Goal: Communication & Community: Participate in discussion

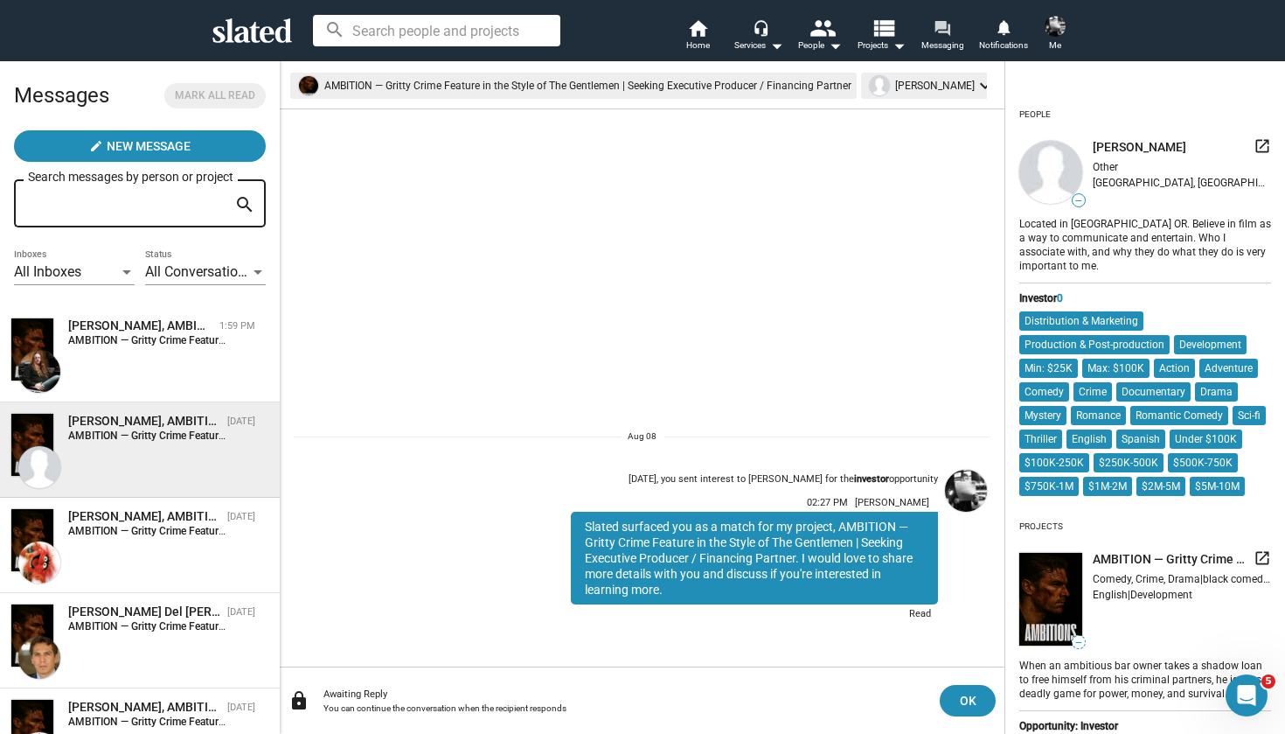
click at [931, 28] on link "forum Messaging" at bounding box center [942, 36] width 61 height 38
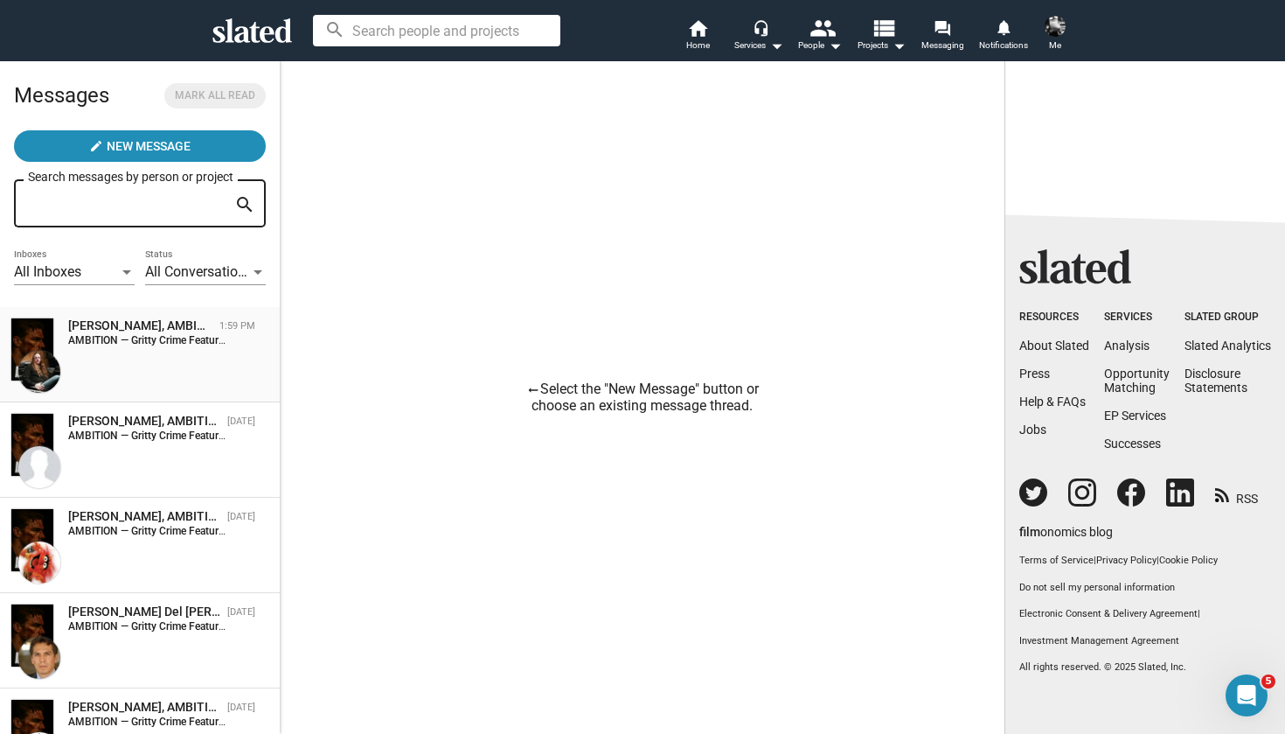
click at [171, 356] on div "[PERSON_NAME], AMBITION — Gritty Crime Feature in the Style of The Gentlemen | …" at bounding box center [139, 354] width 259 height 74
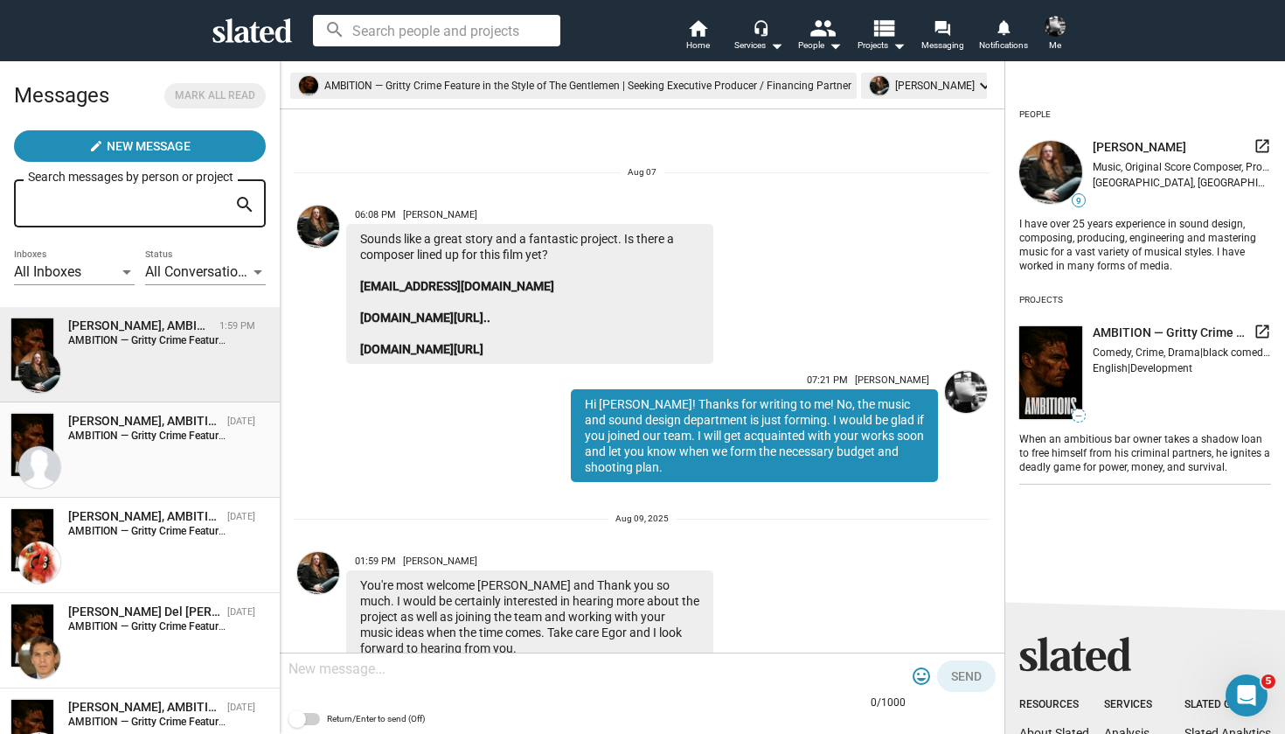
scroll to position [82, 0]
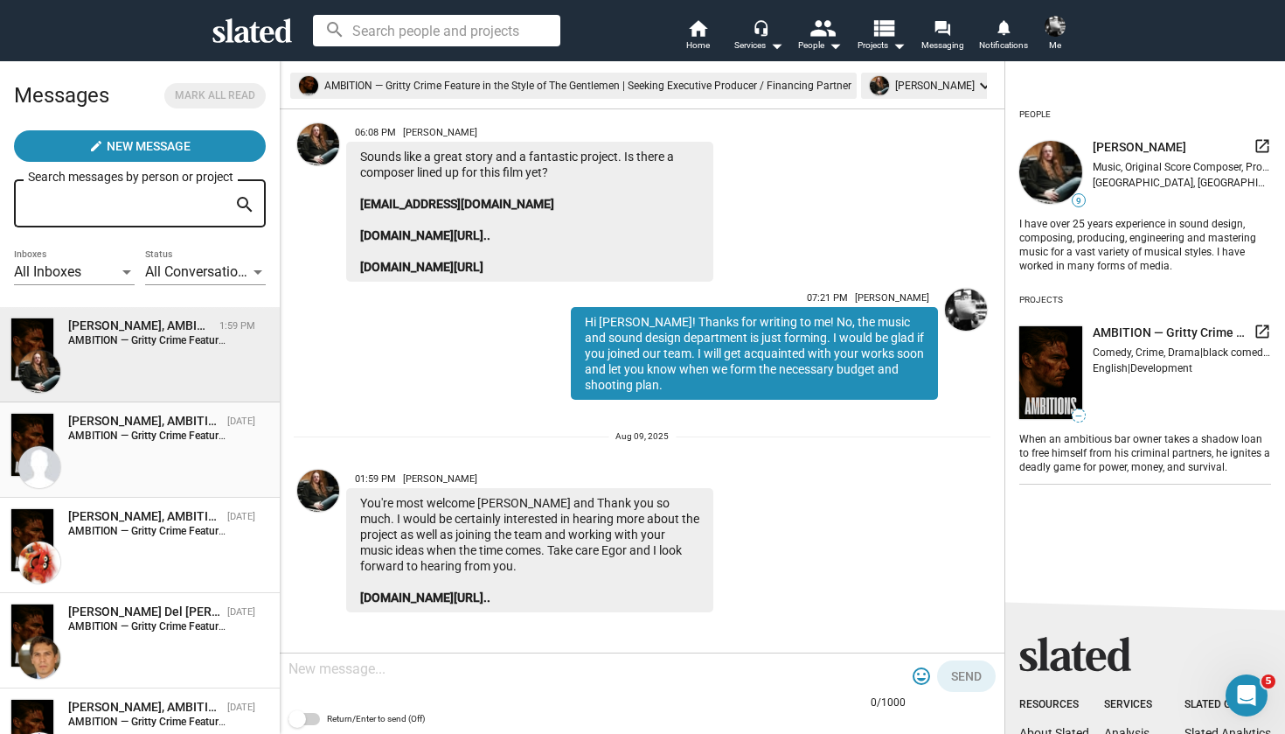
click at [158, 485] on div "[PERSON_NAME], AMBITION — Gritty Crime Feature in the Style of The Gentlemen | …" at bounding box center [139, 450] width 259 height 74
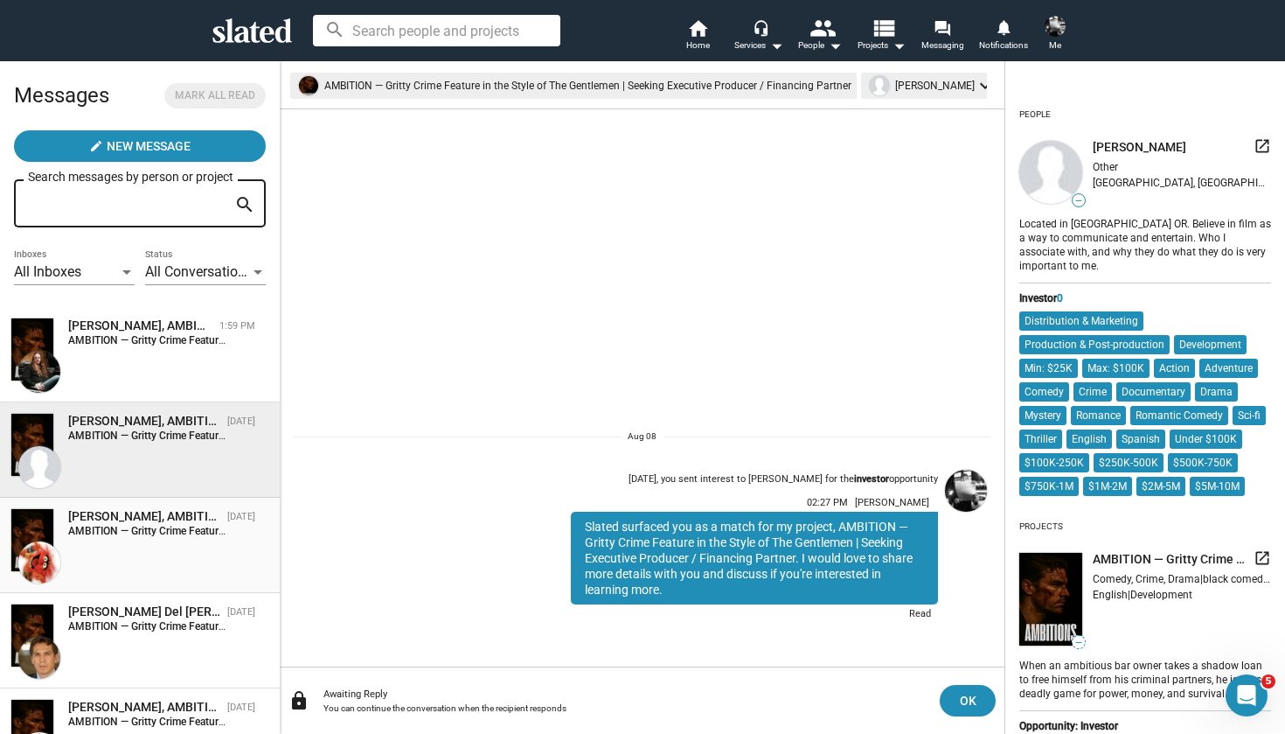
click at [169, 532] on strong "AMBITION — Gritty Crime Feature in the Style of The Gentlemen | Seeking Executi…" at bounding box center [331, 531] width 527 height 12
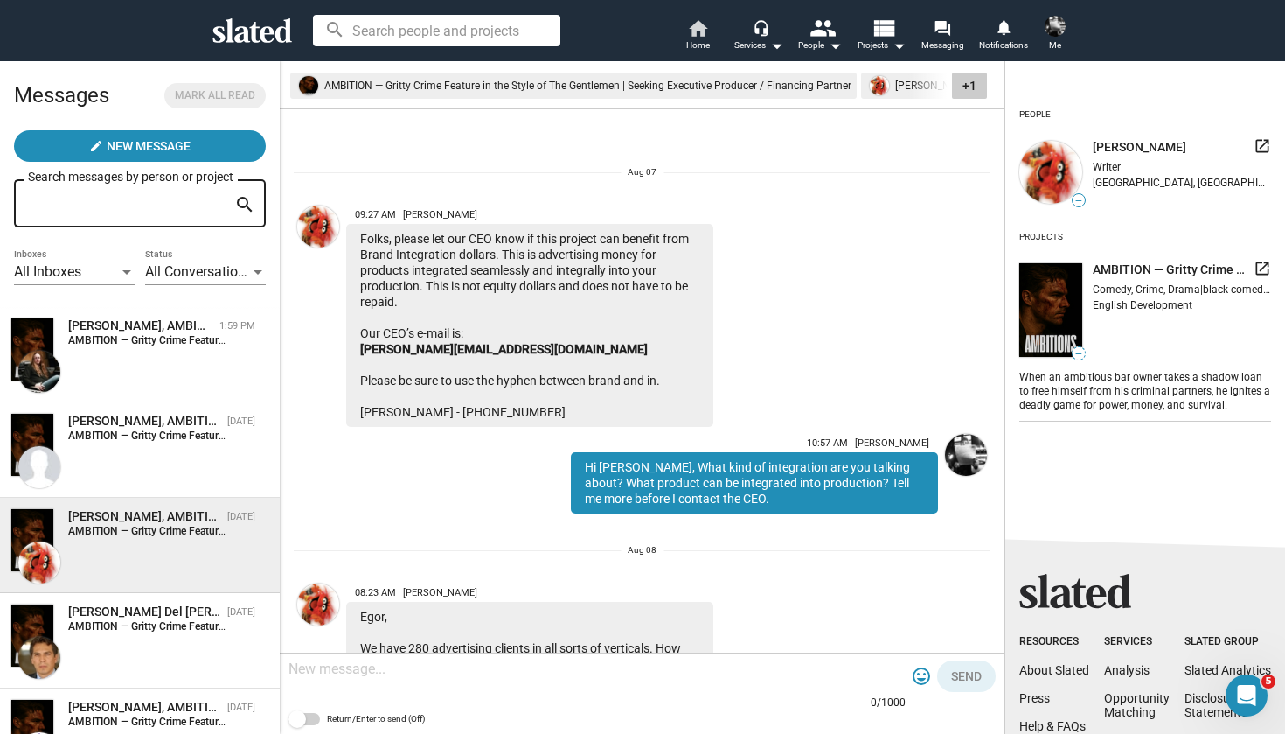
click at [706, 41] on span "Home" at bounding box center [698, 45] width 24 height 21
